Goal: Information Seeking & Learning: Learn about a topic

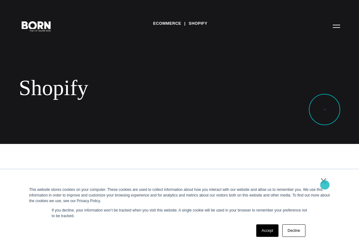
click at [324, 184] on link "×" at bounding box center [323, 181] width 8 height 6
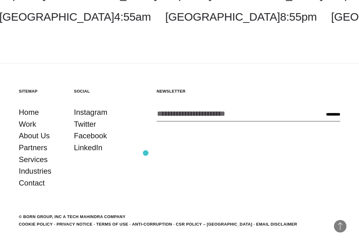
scroll to position [955, 0]
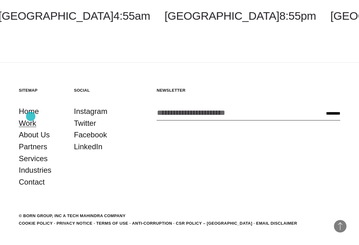
click at [31, 117] on link "Work" at bounding box center [28, 123] width 18 height 12
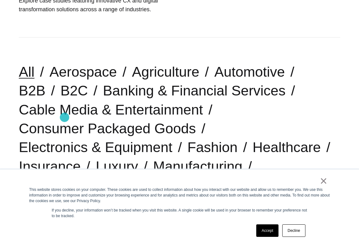
scroll to position [117, 0]
click at [198, 150] on link "Fashion" at bounding box center [212, 147] width 50 height 16
click at [323, 182] on link "×" at bounding box center [323, 181] width 8 height 6
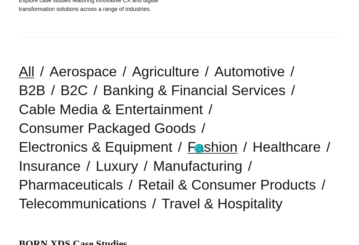
click at [199, 149] on link "Fashion" at bounding box center [212, 147] width 50 height 16
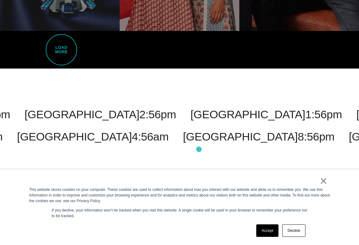
scroll to position [1227, 0]
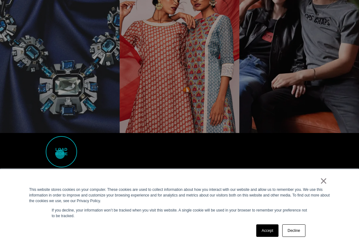
click at [60, 154] on span "Load More" at bounding box center [61, 151] width 31 height 31
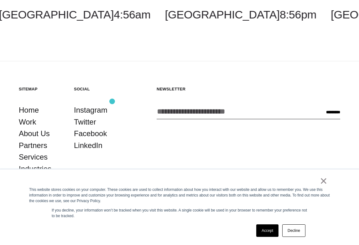
scroll to position [1609, 0]
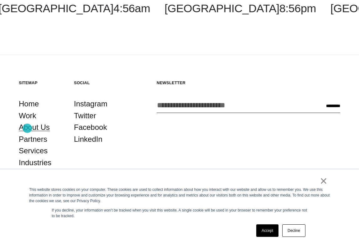
click at [27, 128] on link "About Us" at bounding box center [34, 127] width 31 height 12
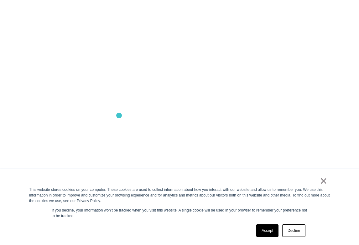
scroll to position [527, 0]
